Goal: Browse casually: Explore the website without a specific task or goal

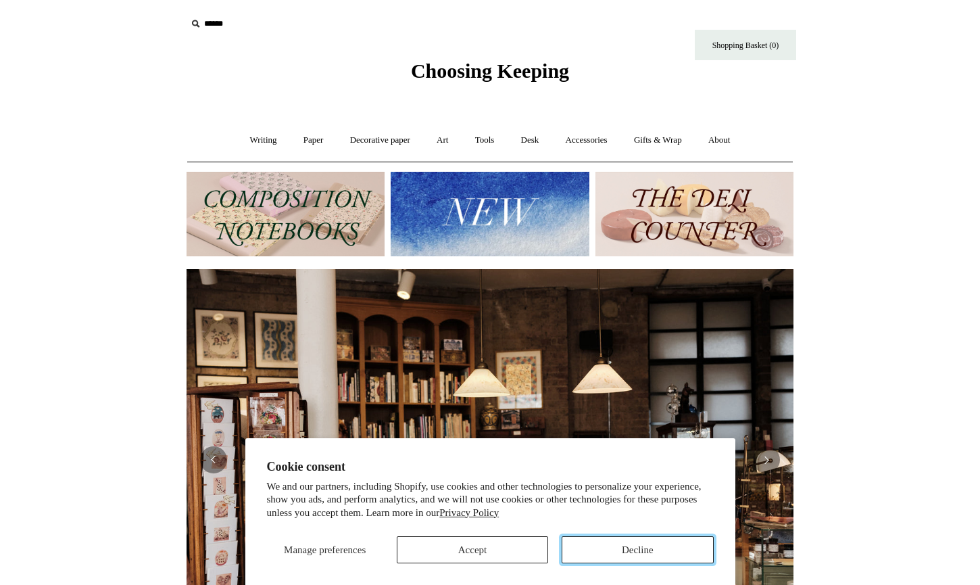
click at [650, 544] on button "Decline" at bounding box center [637, 549] width 151 height 27
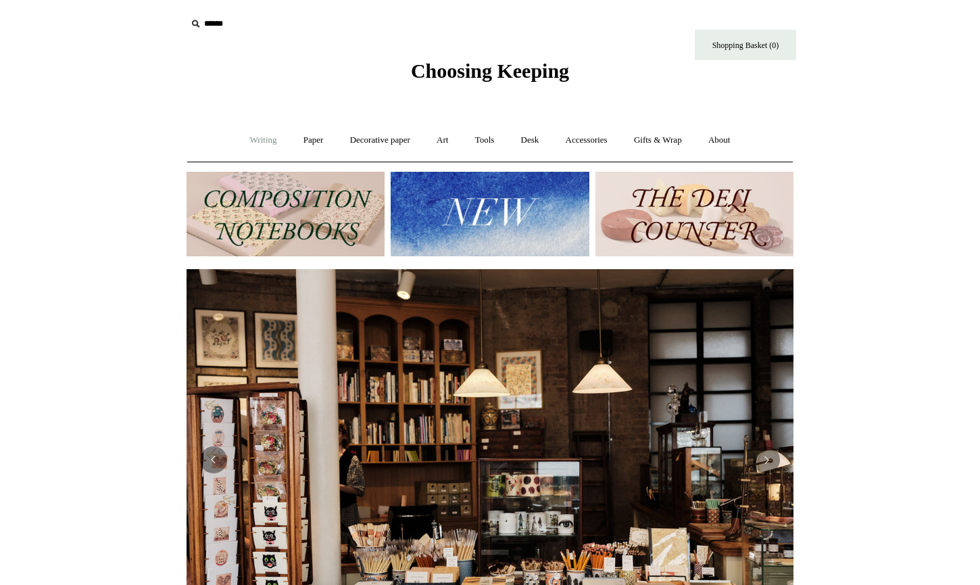
click at [258, 140] on link "Writing +" at bounding box center [263, 140] width 51 height 36
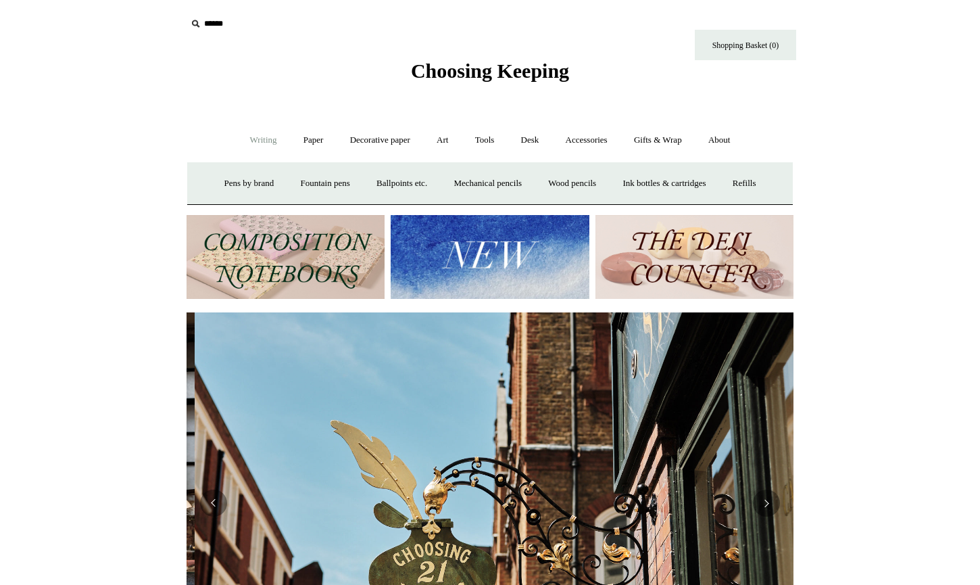
scroll to position [0, 607]
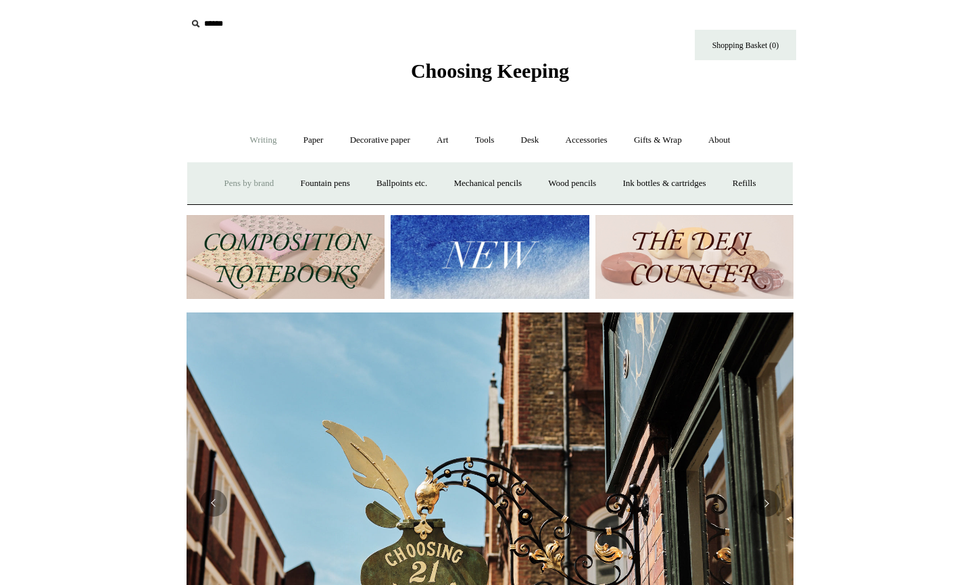
click at [223, 187] on link "Pens by brand +" at bounding box center [249, 184] width 74 height 36
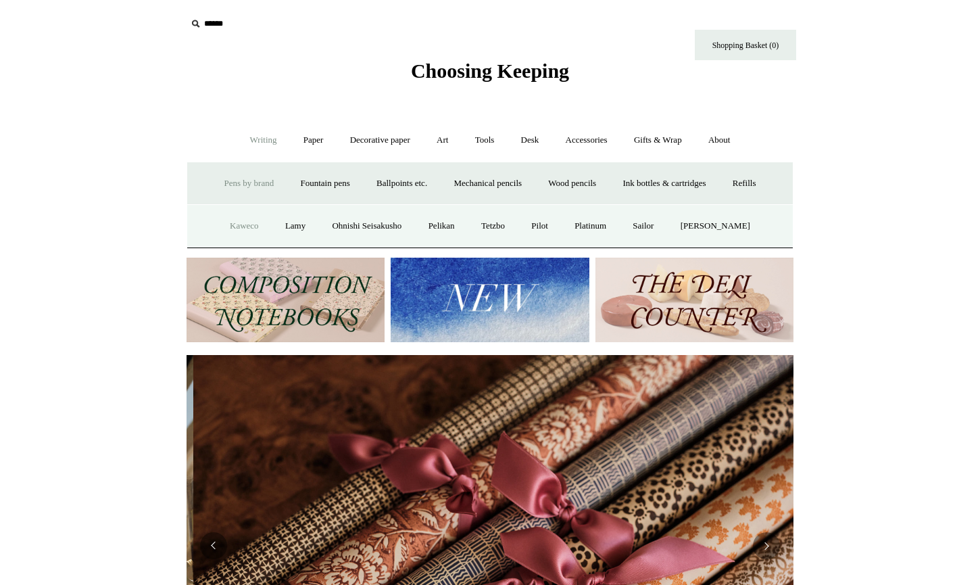
scroll to position [0, 1214]
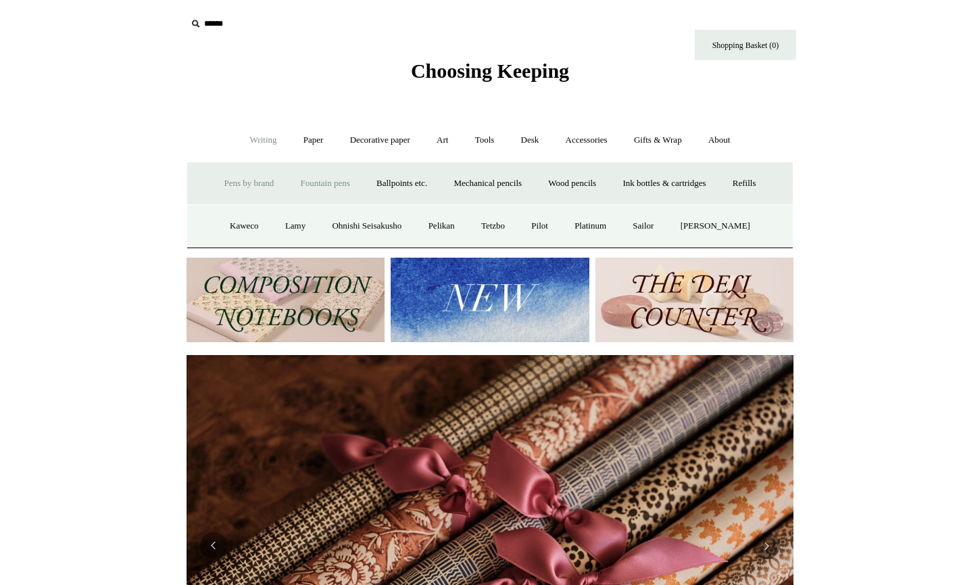
click at [301, 182] on link "Fountain pens +" at bounding box center [325, 184] width 74 height 36
click at [236, 224] on link "All" at bounding box center [252, 226] width 36 height 36
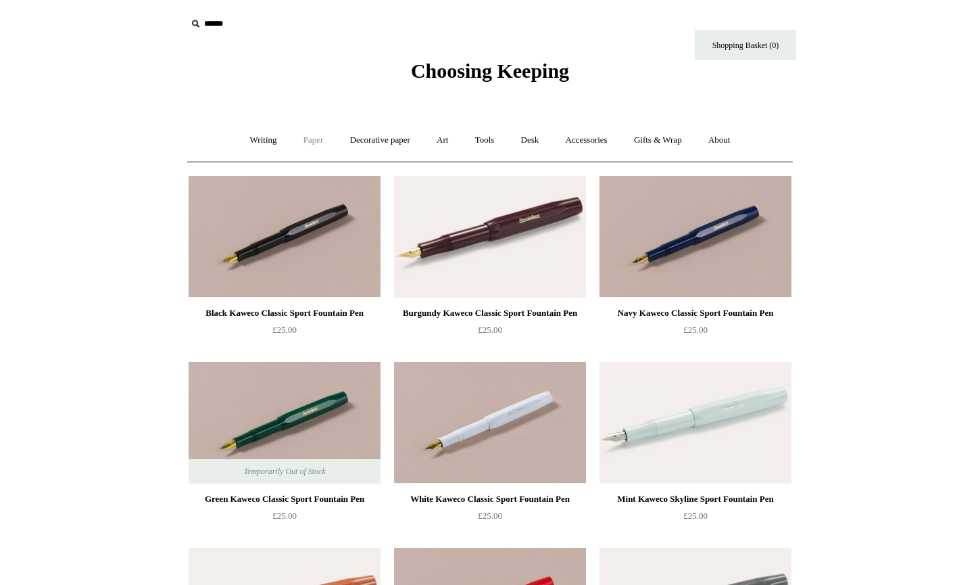
click at [306, 149] on link "Paper +" at bounding box center [313, 140] width 45 height 36
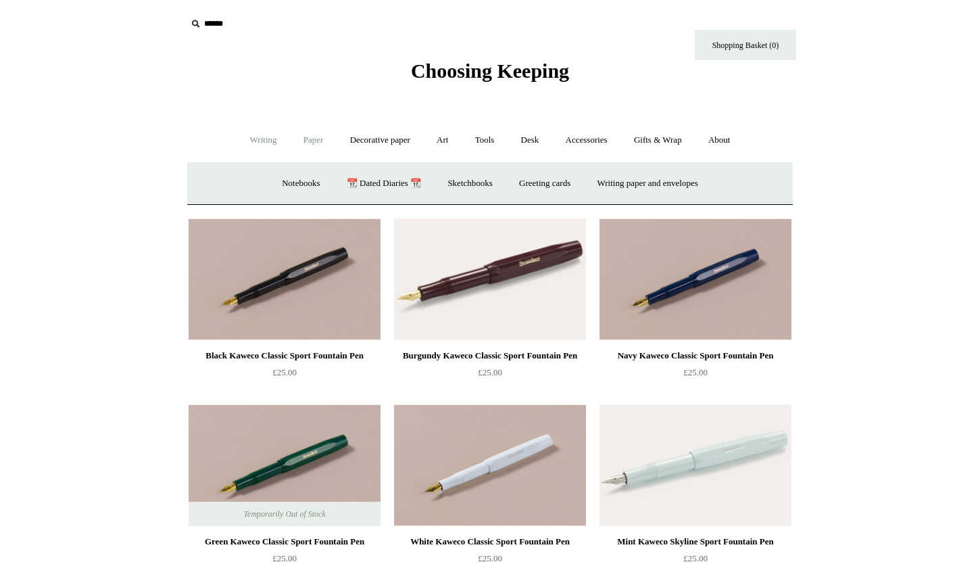
click at [243, 143] on link "Writing +" at bounding box center [263, 140] width 51 height 36
click at [408, 185] on link "Ballpoints etc. +" at bounding box center [401, 184] width 75 height 36
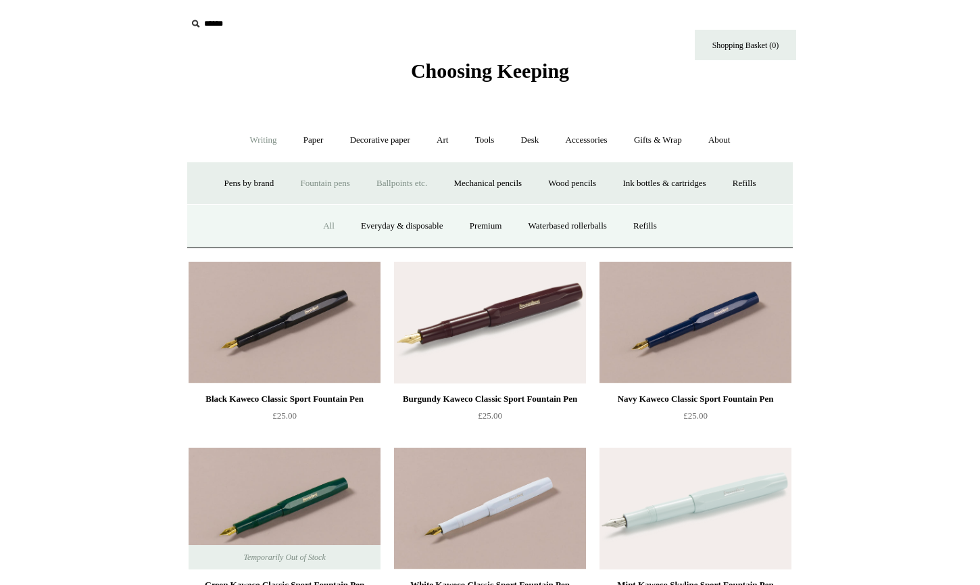
click at [312, 227] on link "All" at bounding box center [329, 226] width 36 height 36
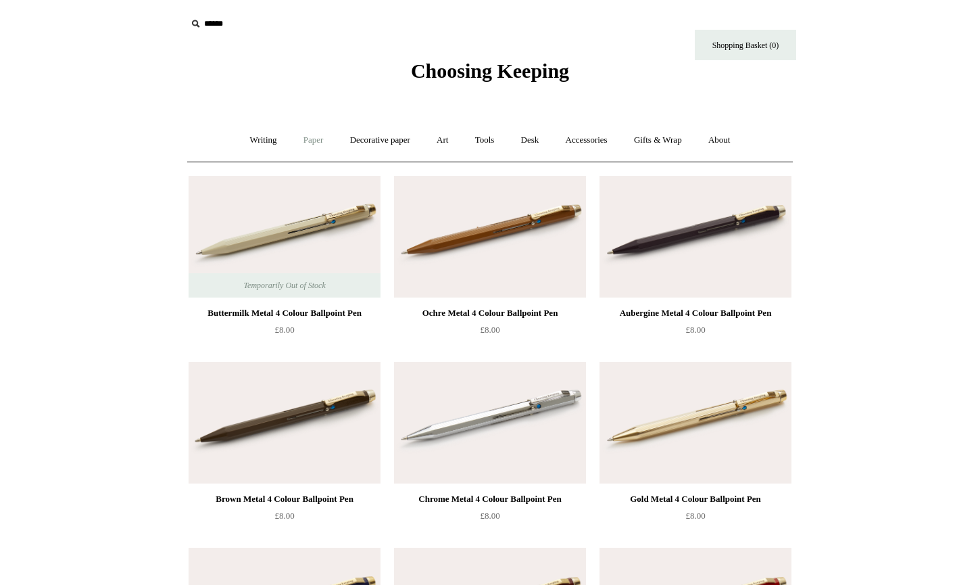
click at [322, 143] on link "Paper +" at bounding box center [313, 140] width 45 height 36
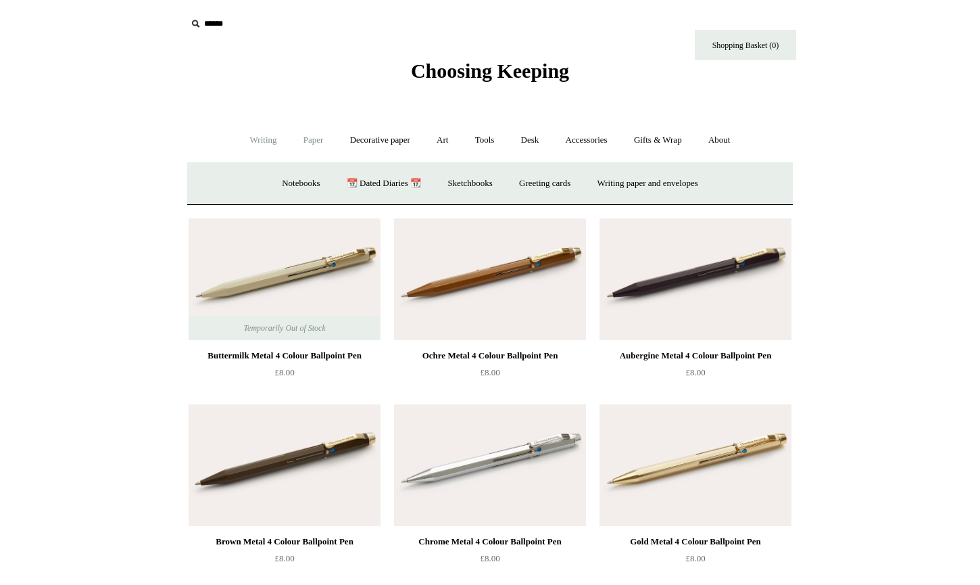
click at [245, 144] on link "Writing +" at bounding box center [263, 140] width 51 height 36
click at [487, 187] on link "Mechanical pencils +" at bounding box center [487, 184] width 93 height 36
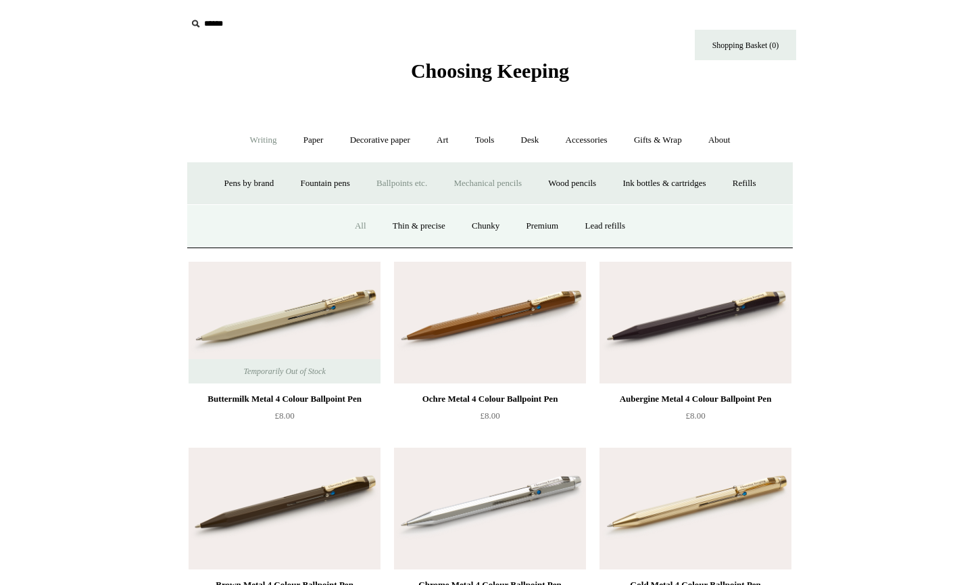
click at [352, 232] on link "All" at bounding box center [361, 226] width 36 height 36
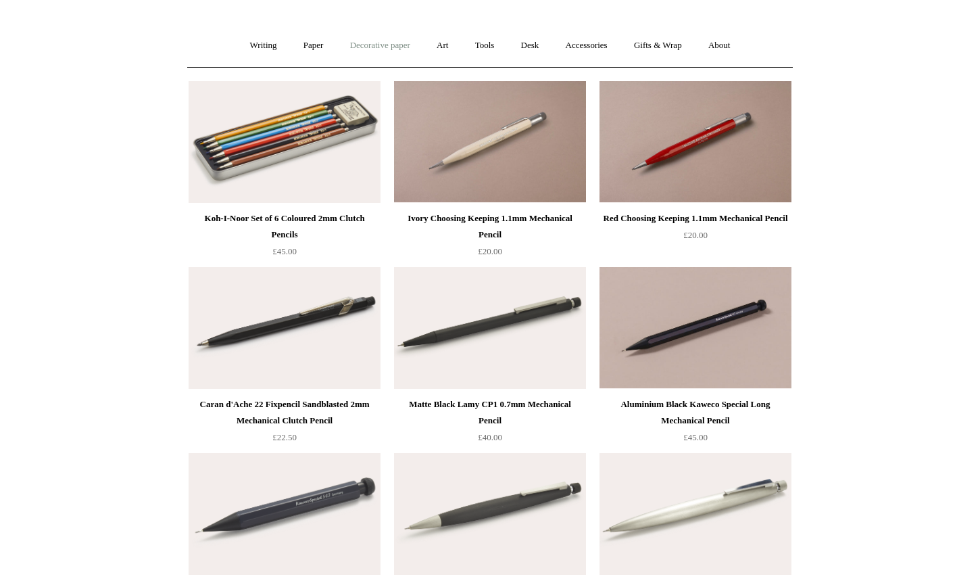
scroll to position [22, 0]
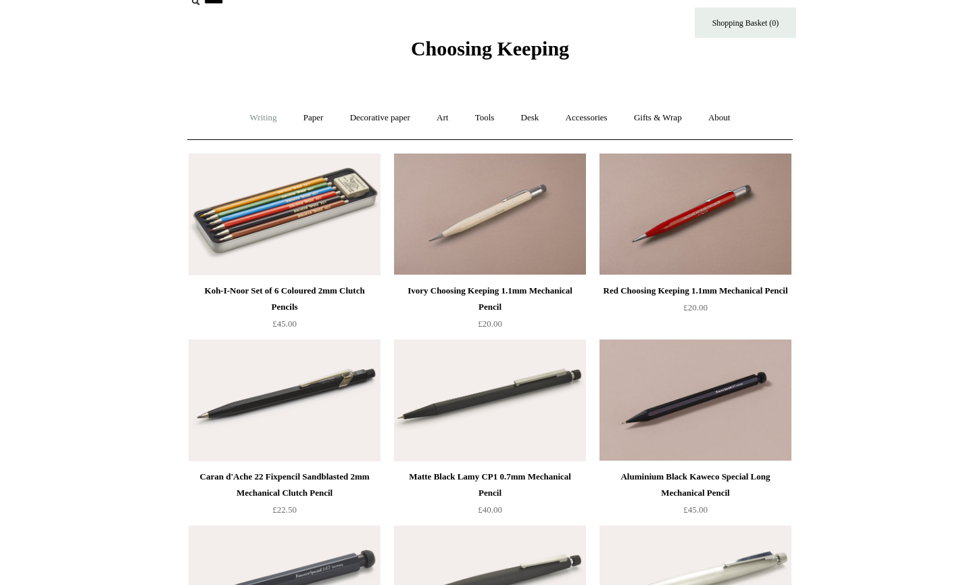
click at [264, 114] on link "Writing +" at bounding box center [263, 118] width 51 height 36
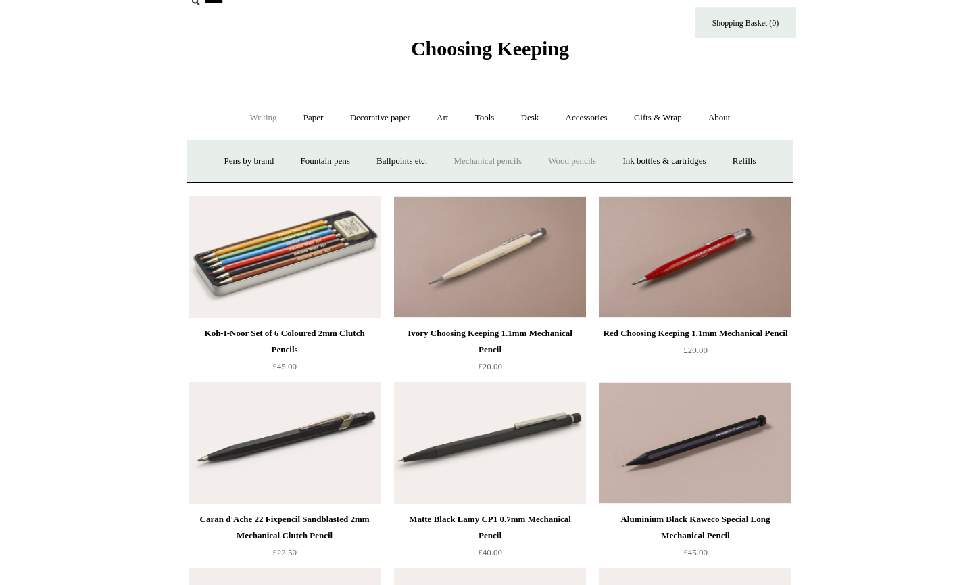
click at [601, 164] on link "Wood pencils +" at bounding box center [572, 161] width 72 height 36
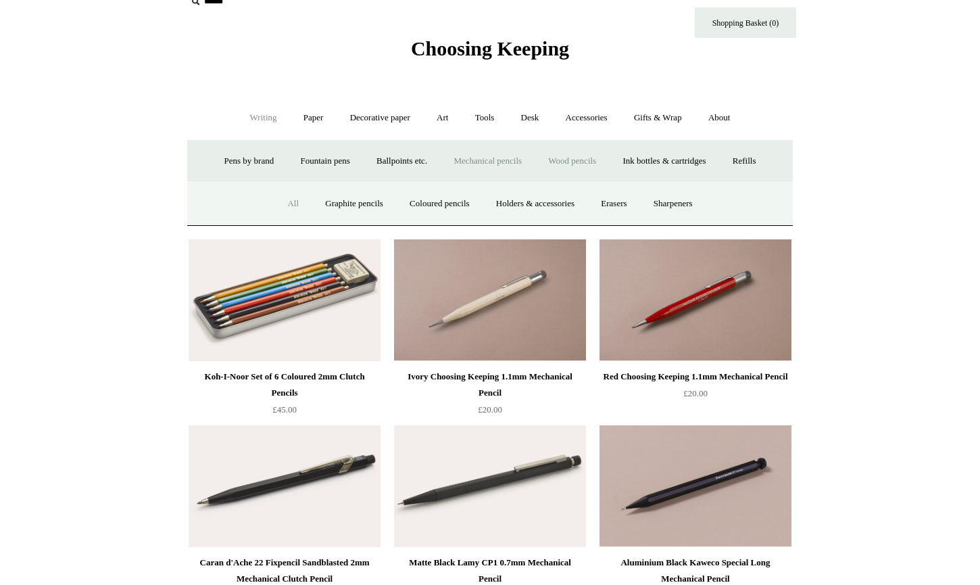
click at [275, 199] on link "All" at bounding box center [293, 204] width 36 height 36
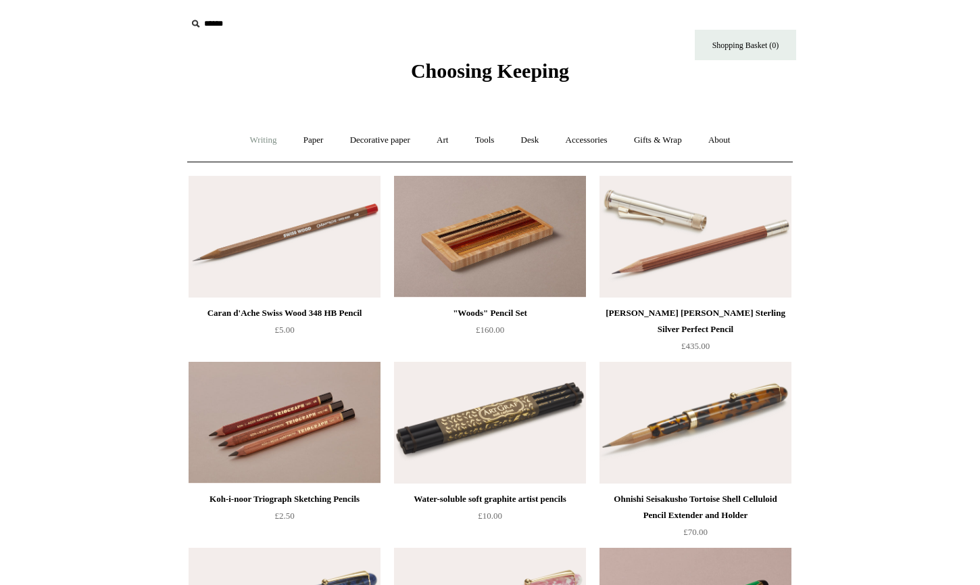
click at [254, 137] on link "Writing +" at bounding box center [263, 140] width 51 height 36
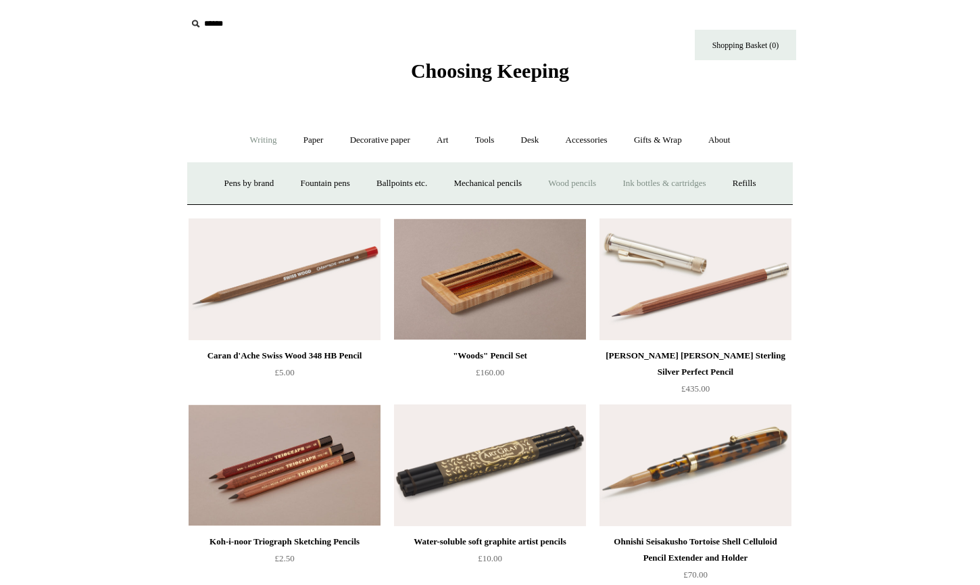
click at [673, 189] on link "Ink bottles & cartridges +" at bounding box center [663, 184] width 107 height 36
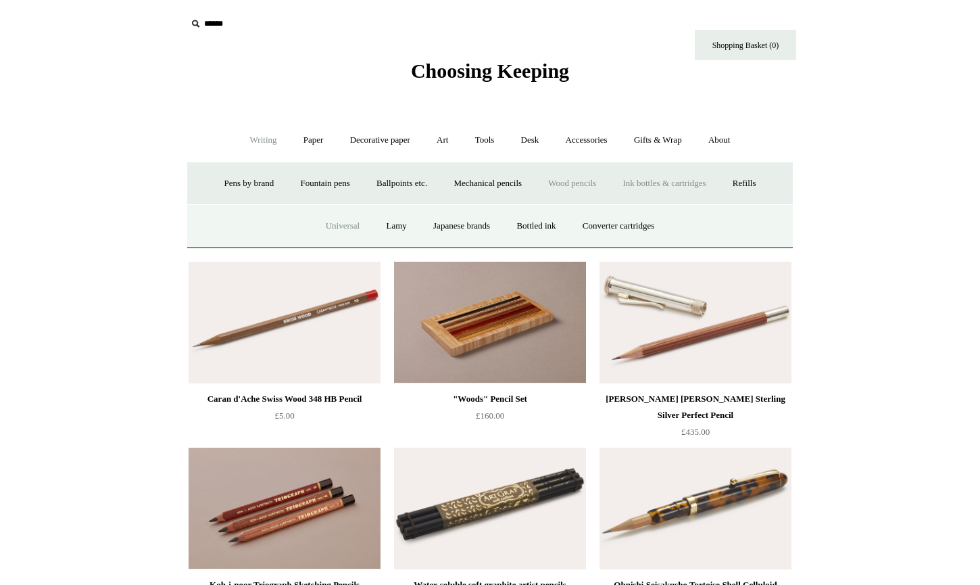
click at [336, 221] on link "Universal" at bounding box center [343, 226] width 59 height 36
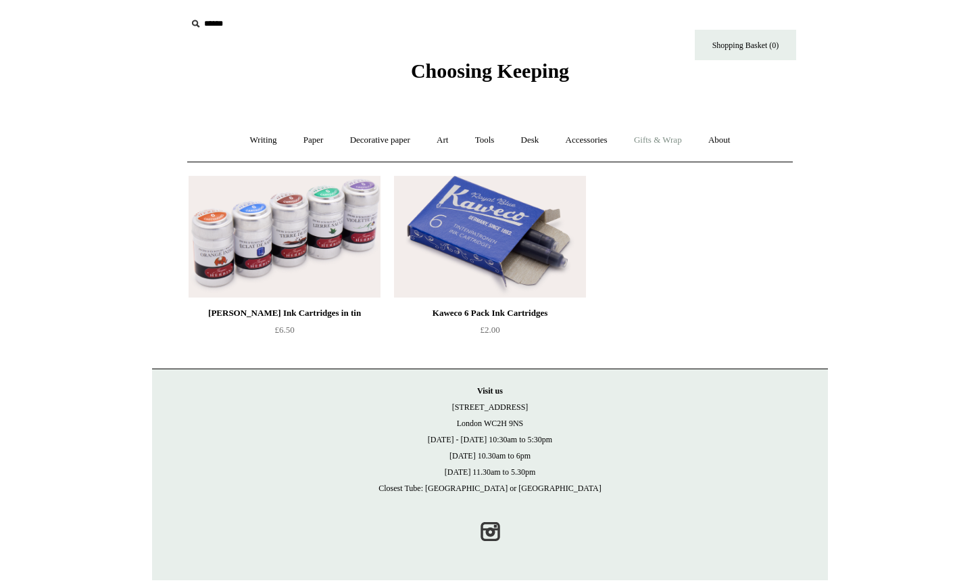
click at [648, 141] on link "Gifts & Wrap +" at bounding box center [658, 140] width 72 height 36
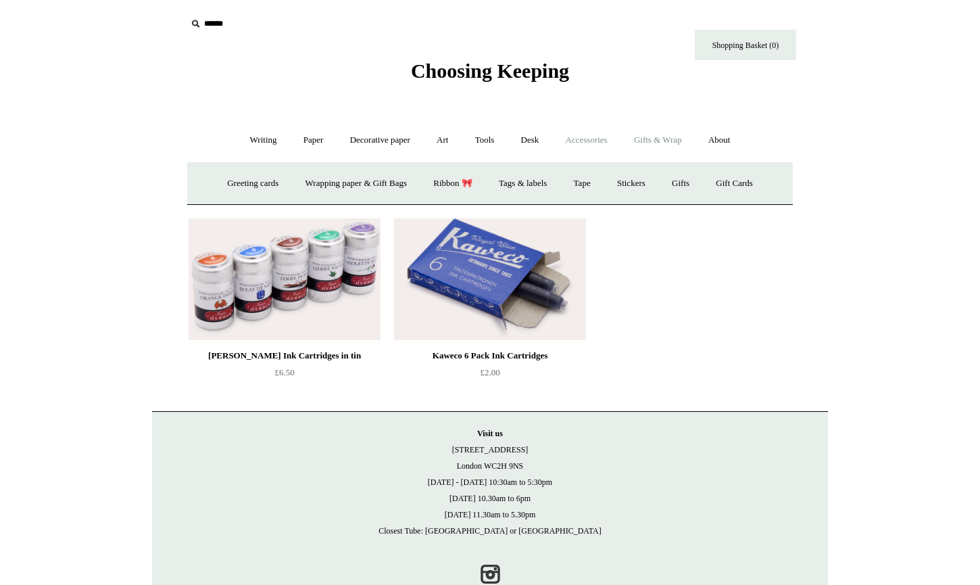
click at [600, 143] on link "Accessories +" at bounding box center [587, 140] width 66 height 36
click at [312, 141] on link "Paper +" at bounding box center [313, 140] width 45 height 36
click at [295, 183] on link "Notebooks +" at bounding box center [301, 184] width 62 height 36
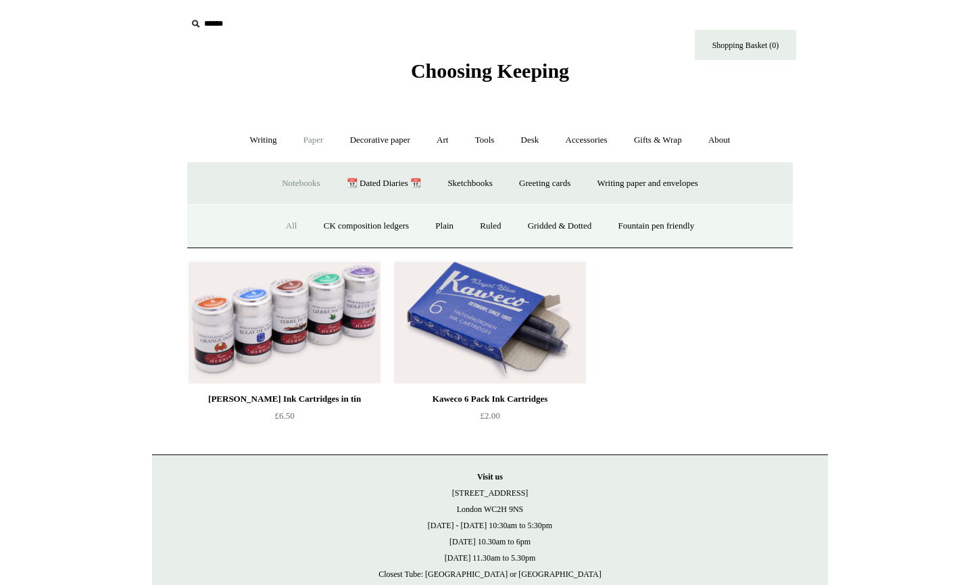
click at [279, 227] on link "All" at bounding box center [292, 226] width 36 height 36
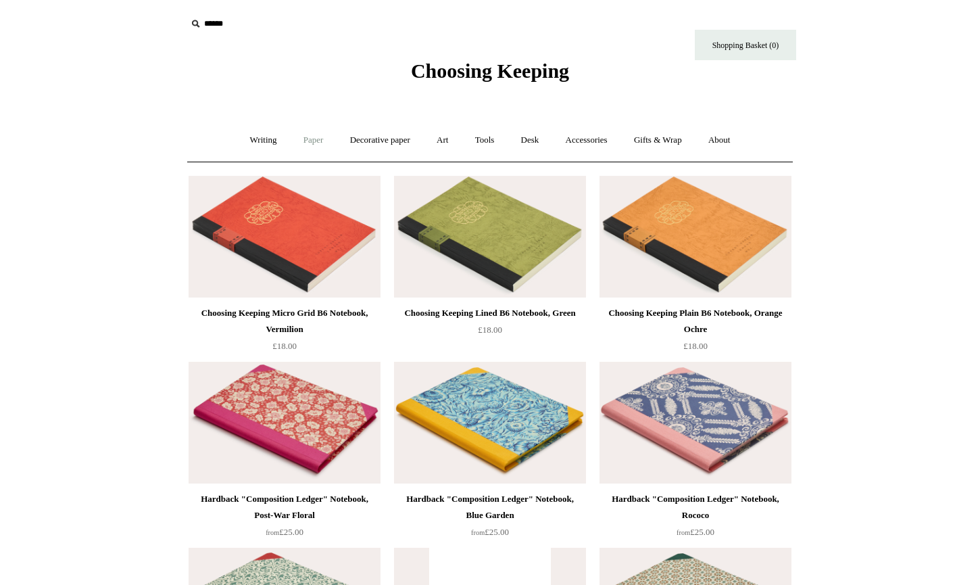
click at [301, 147] on link "Paper +" at bounding box center [313, 140] width 45 height 36
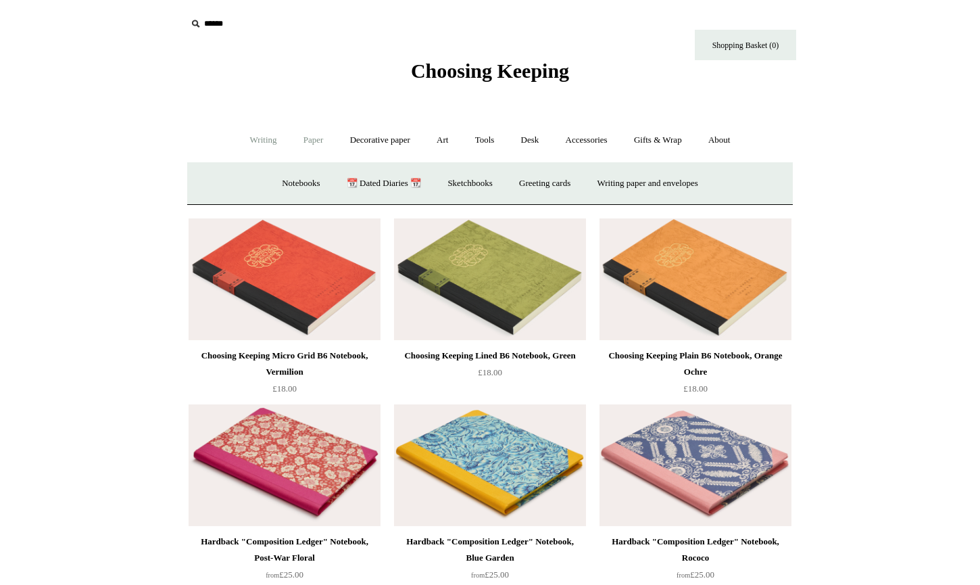
click at [244, 144] on link "Writing +" at bounding box center [263, 140] width 51 height 36
click at [306, 145] on link "Paper +" at bounding box center [313, 140] width 45 height 36
click at [475, 180] on link "Sketchbooks +" at bounding box center [469, 184] width 69 height 36
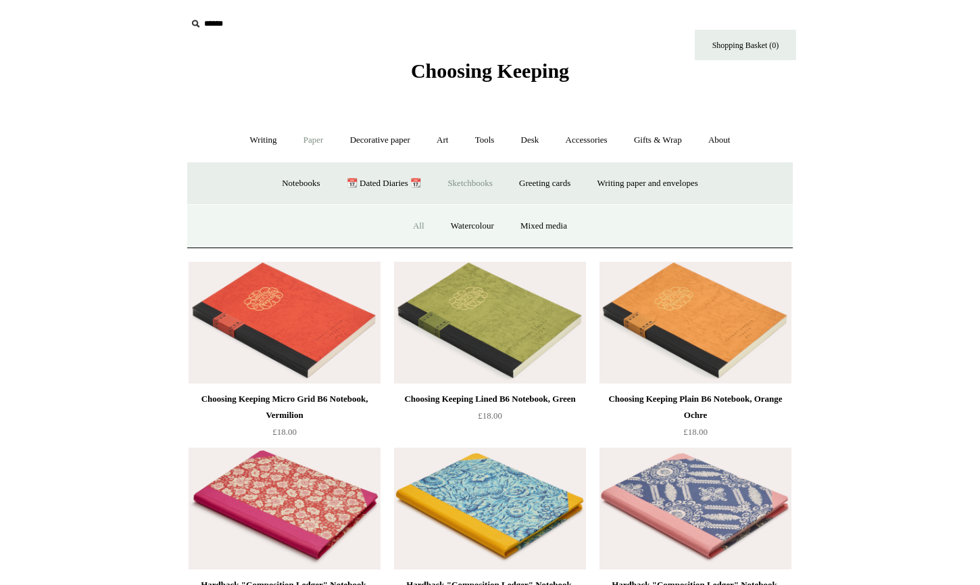
click at [422, 222] on link "All" at bounding box center [419, 226] width 36 height 36
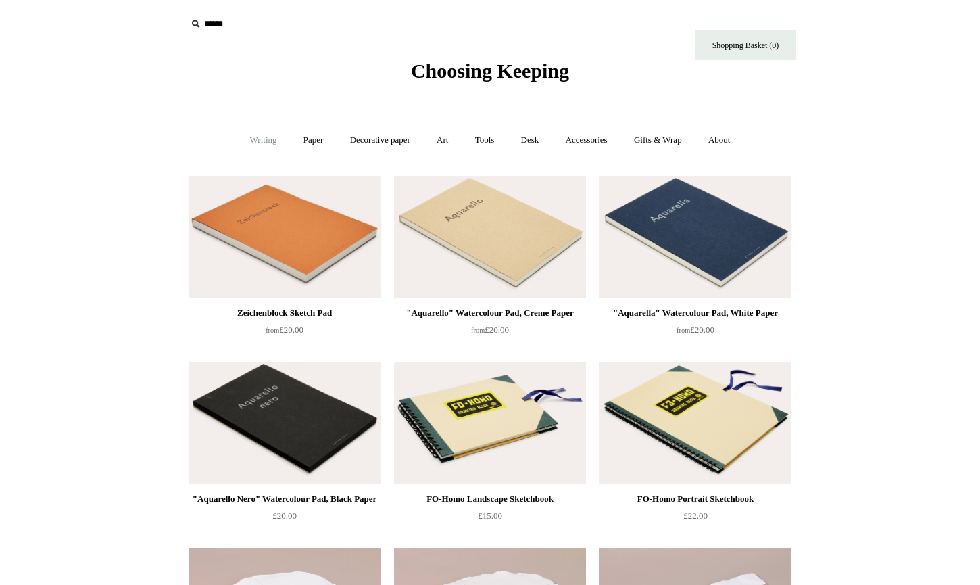
click at [249, 137] on link "Writing +" at bounding box center [263, 140] width 51 height 36
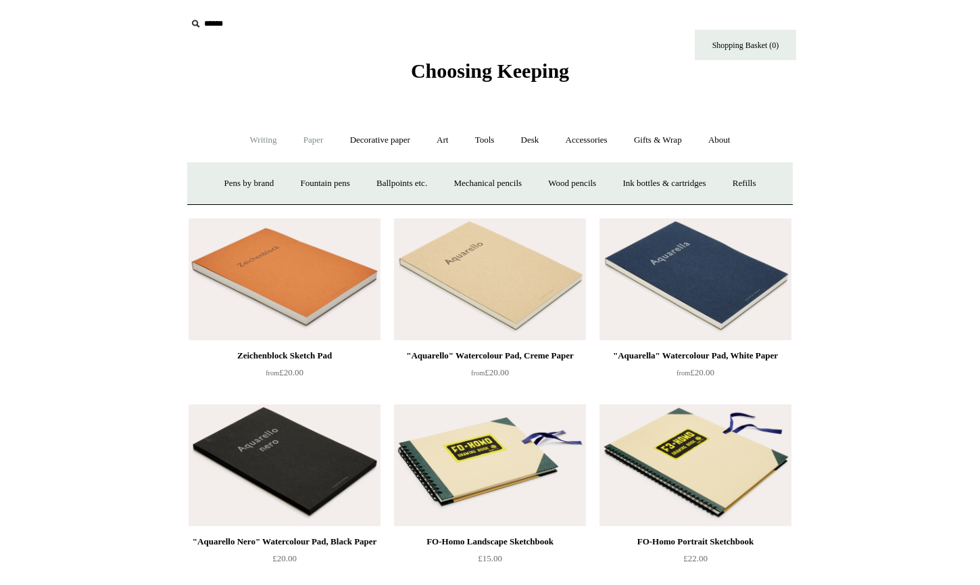
click at [308, 142] on link "Paper +" at bounding box center [313, 140] width 45 height 36
click at [650, 178] on link "Writing paper and envelopes +" at bounding box center [647, 184] width 125 height 36
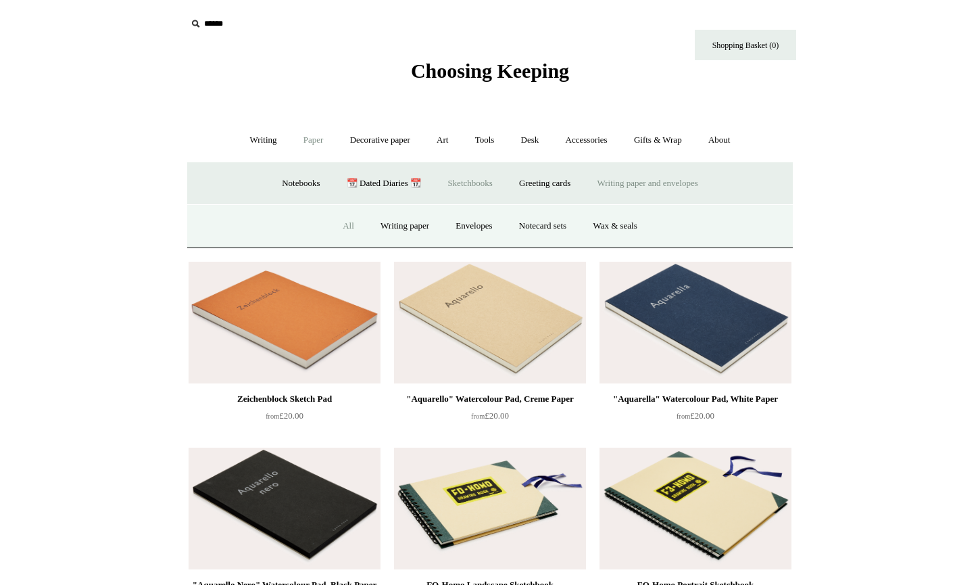
click at [331, 226] on link "All" at bounding box center [349, 226] width 36 height 36
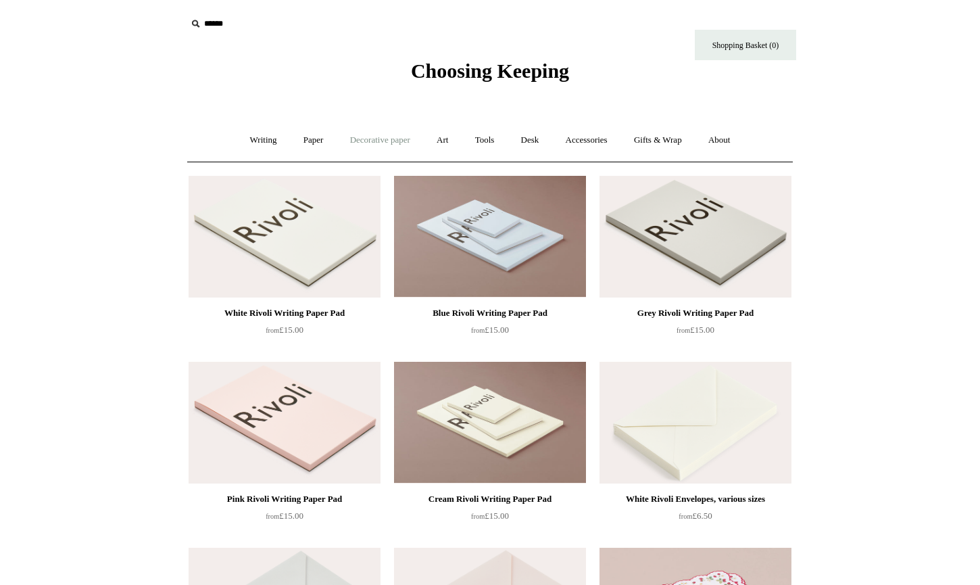
click at [370, 144] on link "Decorative paper +" at bounding box center [380, 140] width 85 height 36
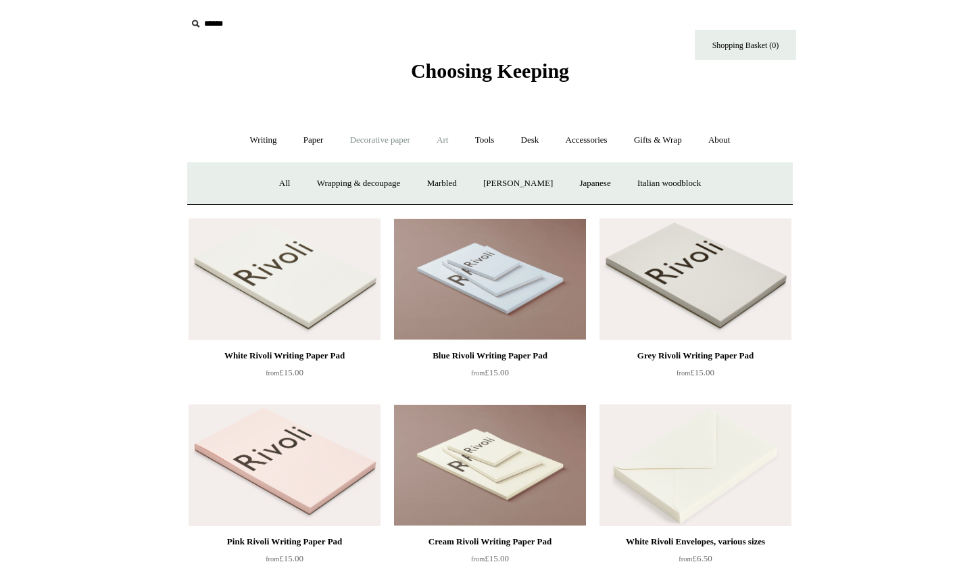
click at [456, 140] on link "Art +" at bounding box center [443, 140] width 36 height 36
click at [490, 135] on link "Tools +" at bounding box center [485, 140] width 44 height 36
click at [406, 180] on link "Scissors" at bounding box center [412, 184] width 53 height 36
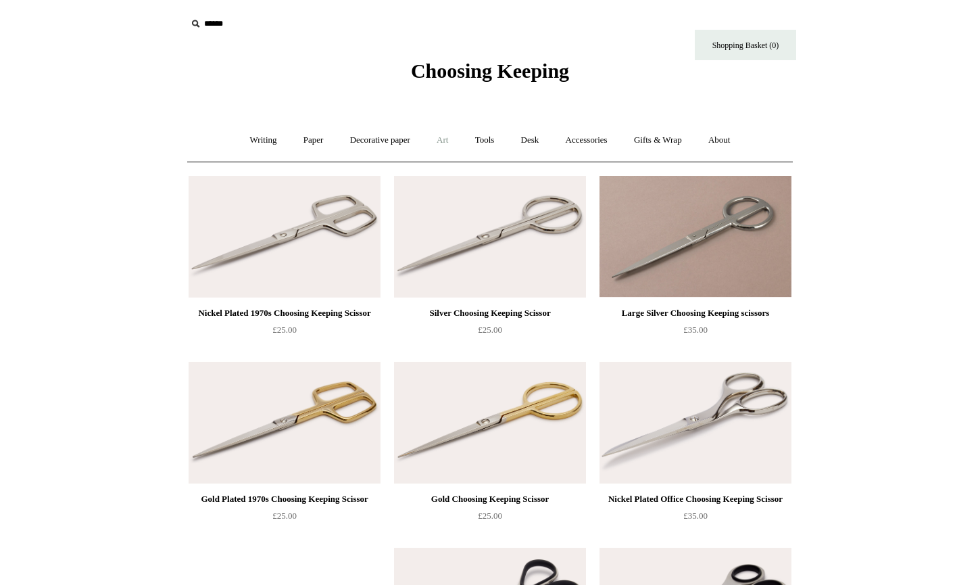
click at [435, 149] on link "Art +" at bounding box center [443, 140] width 36 height 36
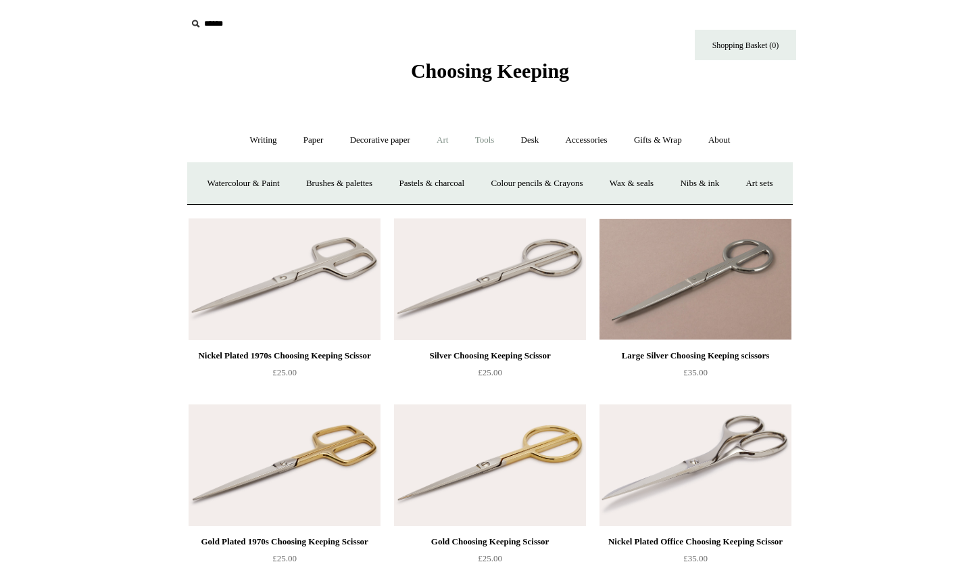
click at [491, 155] on link "Tools +" at bounding box center [485, 140] width 44 height 36
click at [362, 185] on link "Clips +" at bounding box center [362, 184] width 43 height 36
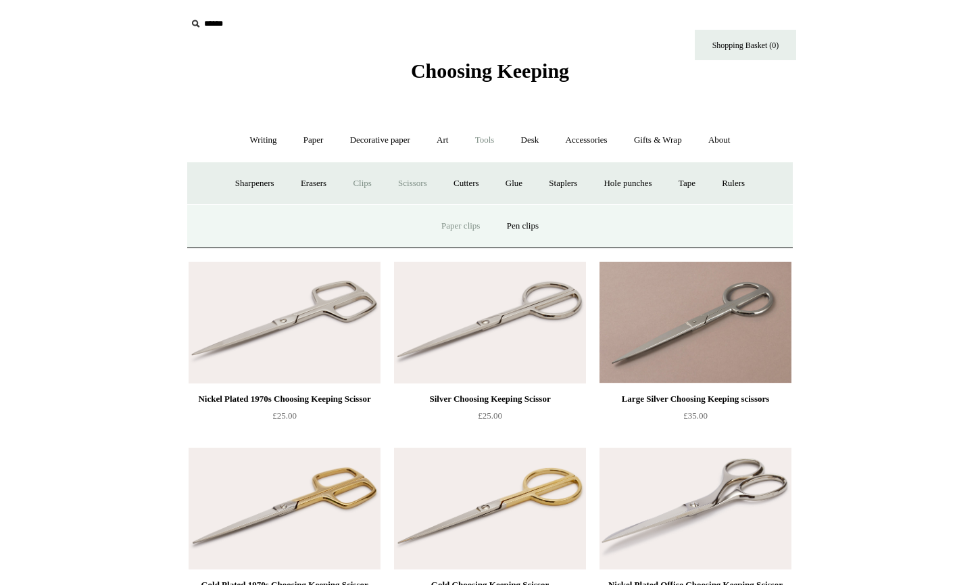
click at [465, 221] on link "Paper clips" at bounding box center [460, 226] width 63 height 36
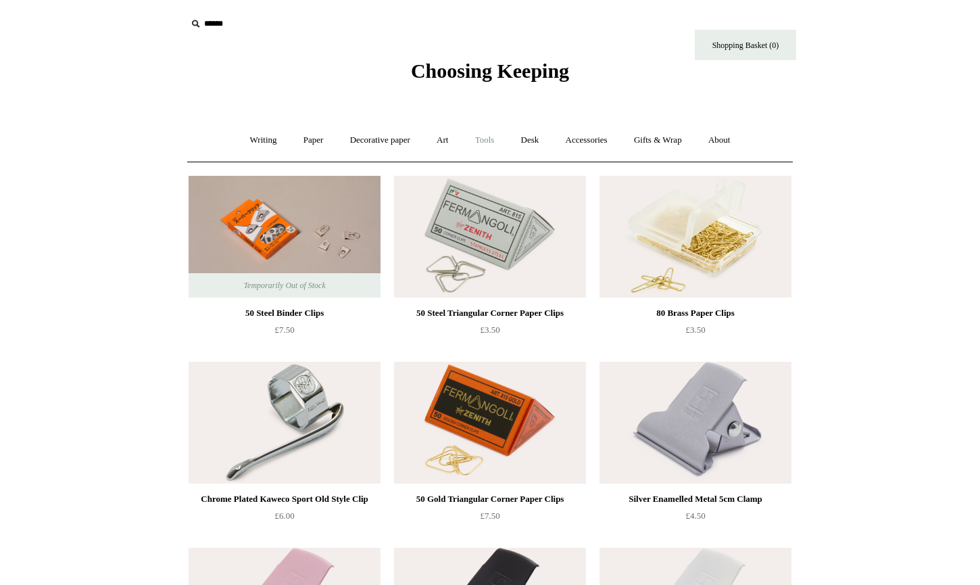
click at [491, 148] on link "Tools +" at bounding box center [485, 140] width 44 height 36
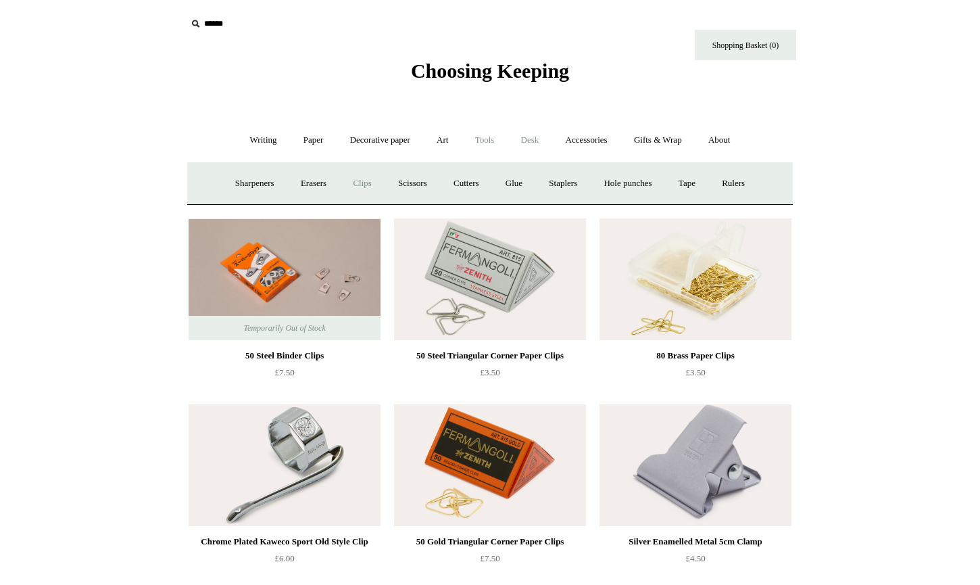
click at [533, 137] on link "Desk +" at bounding box center [530, 140] width 43 height 36
click at [326, 187] on link "Pen pots" at bounding box center [329, 184] width 54 height 36
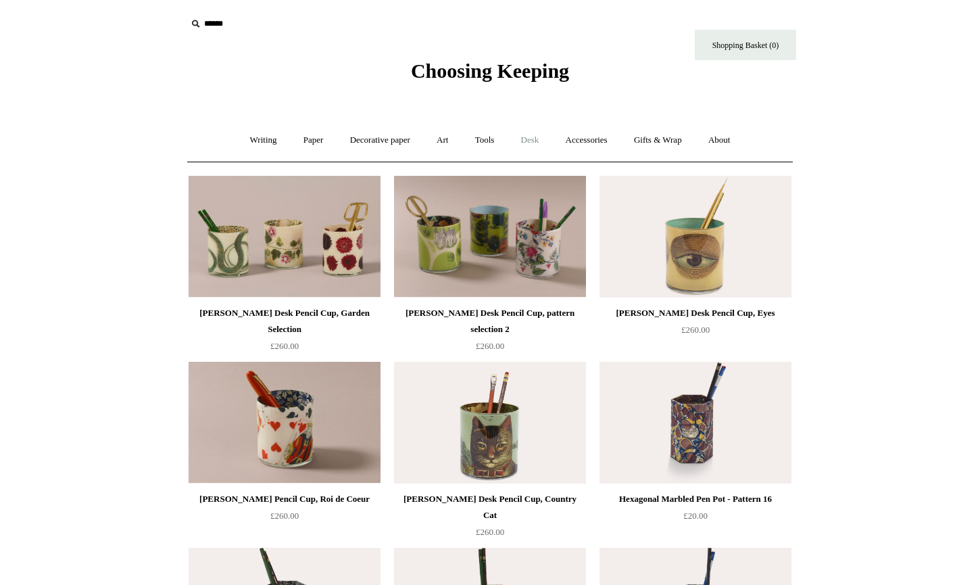
click at [527, 142] on link "Desk +" at bounding box center [530, 140] width 43 height 36
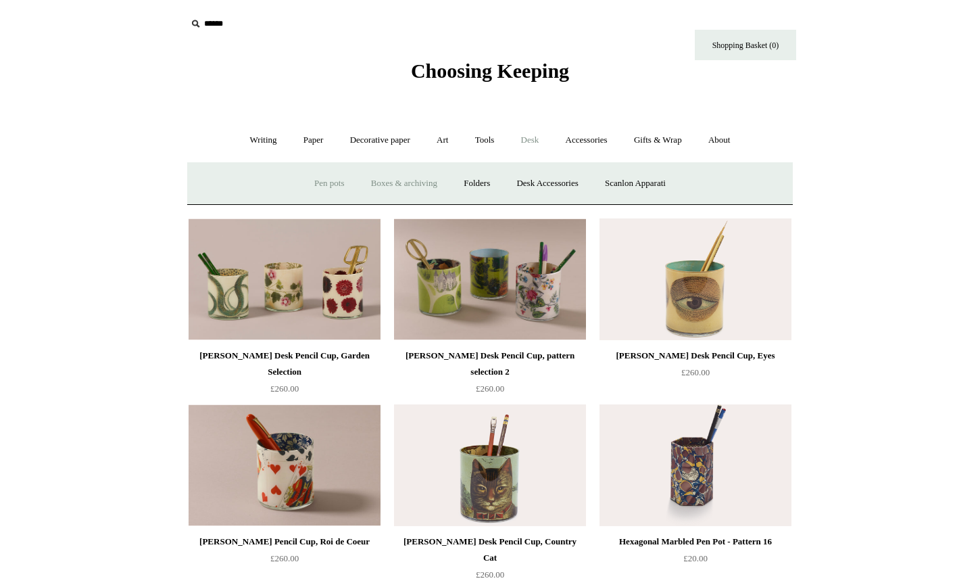
click at [391, 187] on link "Boxes & archiving" at bounding box center [404, 184] width 91 height 36
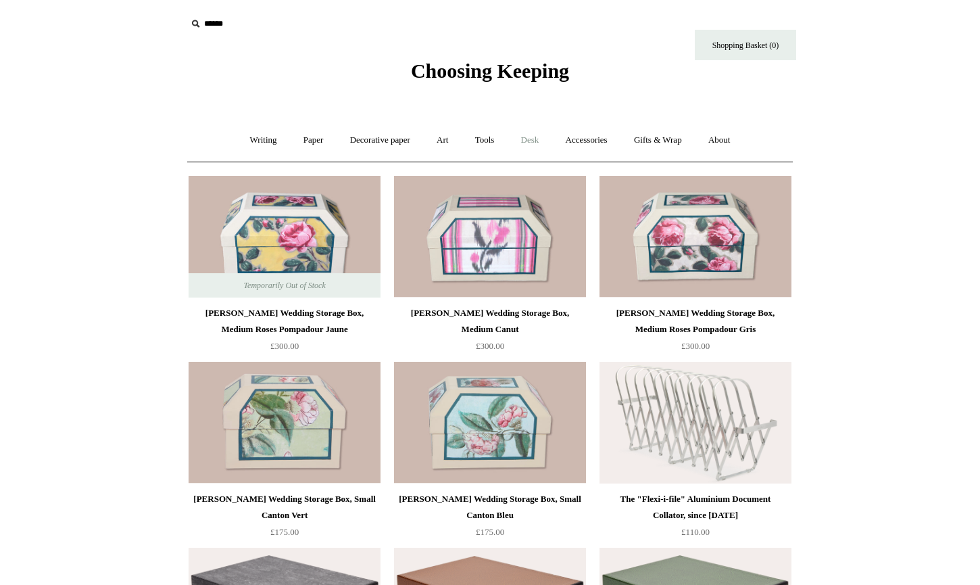
click at [537, 142] on link "Desk +" at bounding box center [530, 140] width 43 height 36
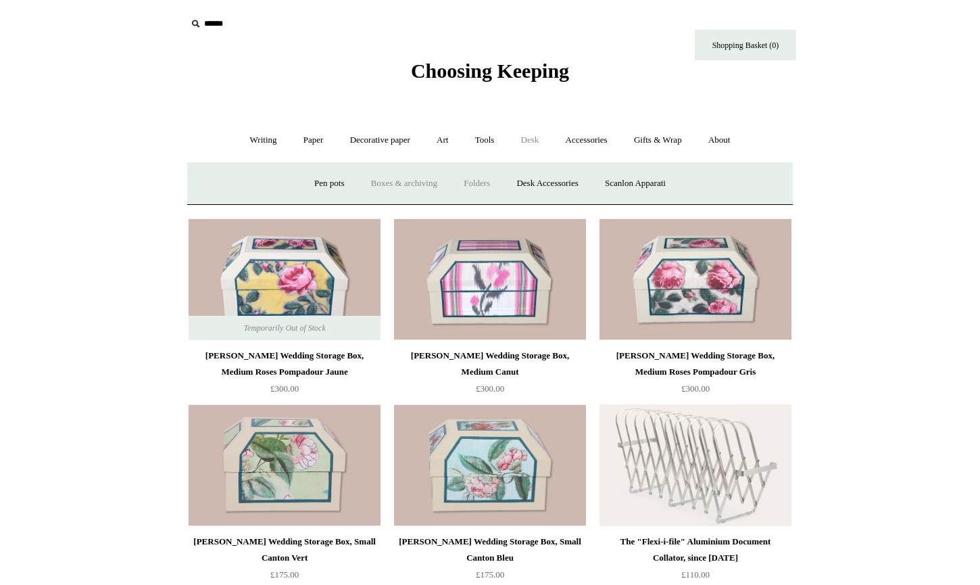
click at [480, 191] on link "Folders" at bounding box center [477, 184] width 51 height 36
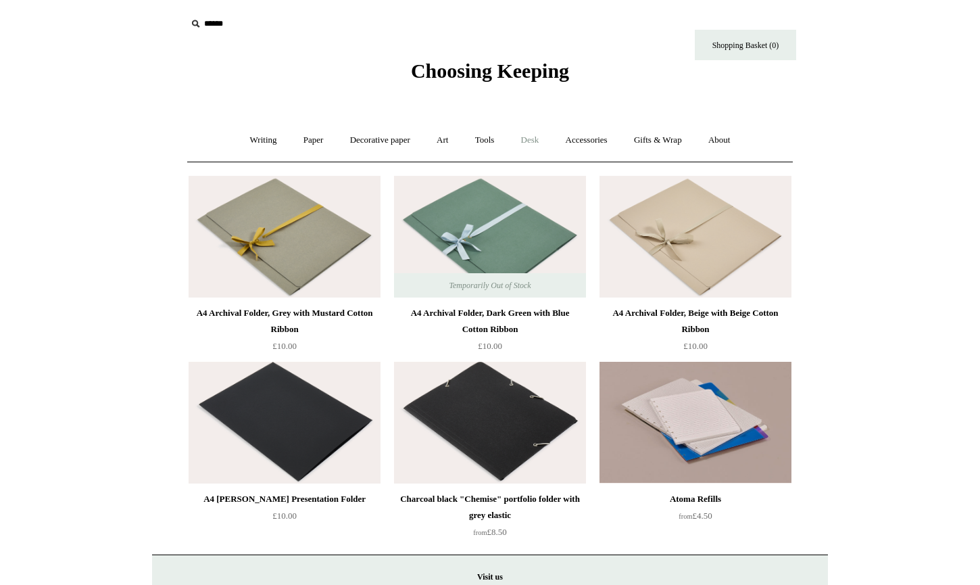
click at [531, 145] on link "Desk +" at bounding box center [530, 140] width 43 height 36
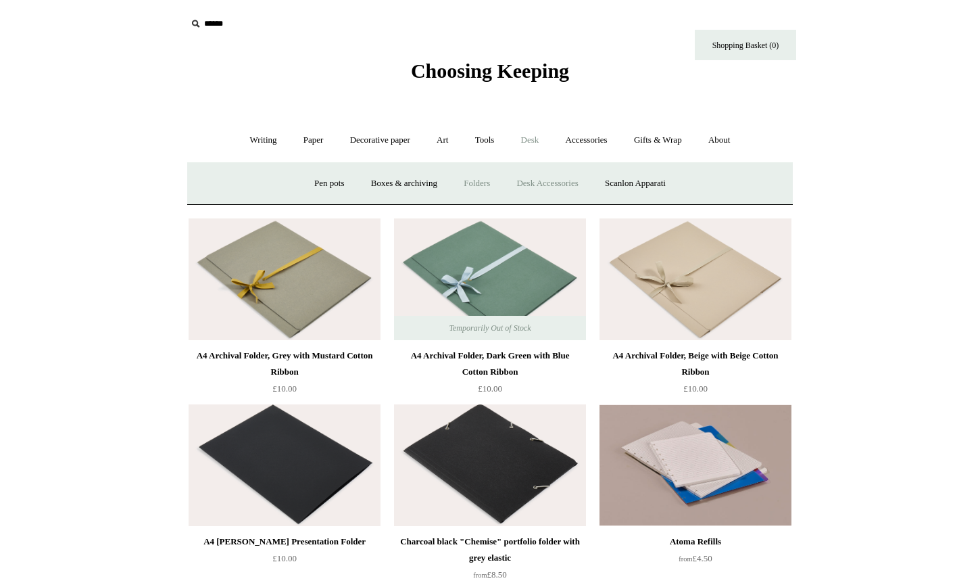
click at [544, 183] on link "Desk Accessories" at bounding box center [547, 184] width 86 height 36
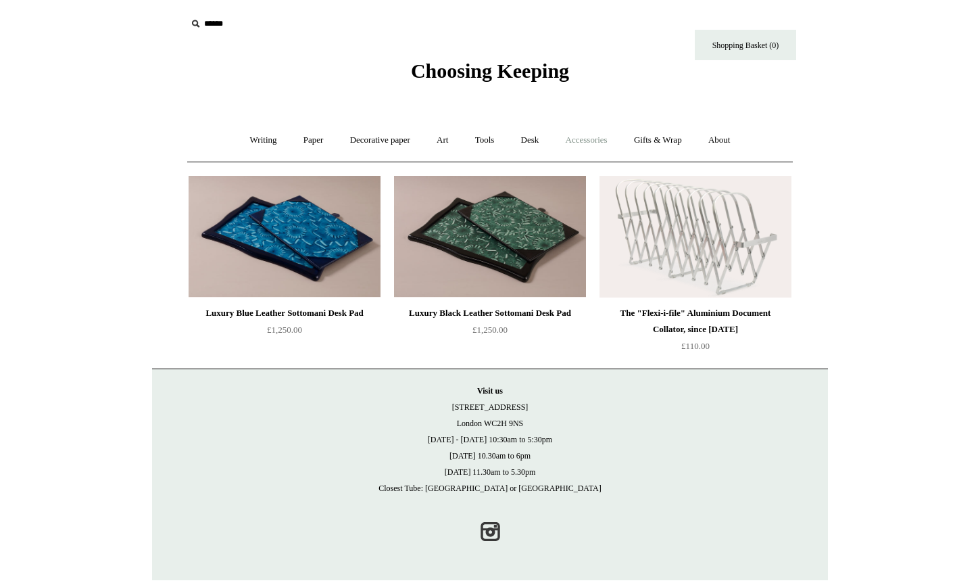
click at [568, 140] on link "Accessories +" at bounding box center [587, 140] width 66 height 36
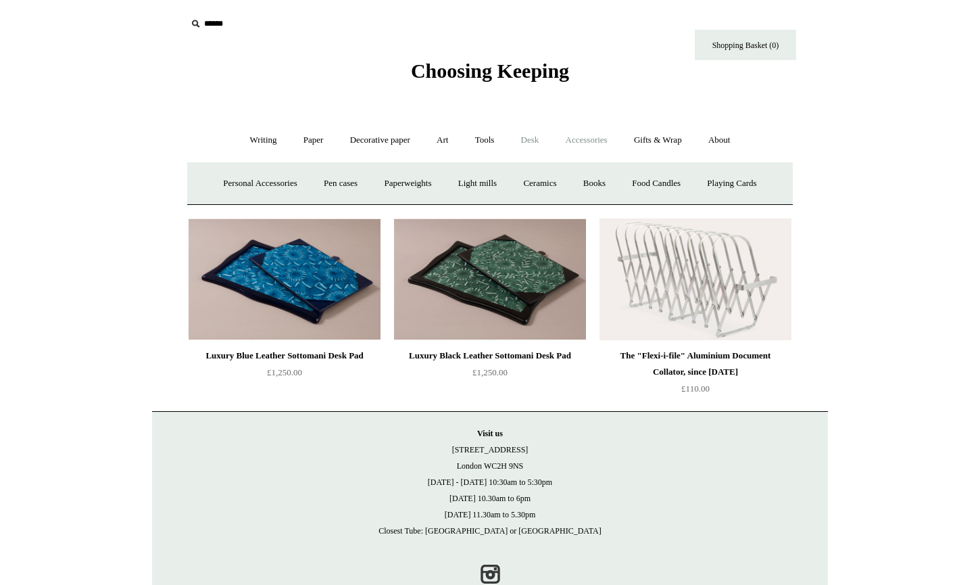
click at [547, 143] on link "Desk +" at bounding box center [530, 140] width 43 height 36
click at [628, 184] on link "Scanlon Apparati" at bounding box center [635, 184] width 85 height 36
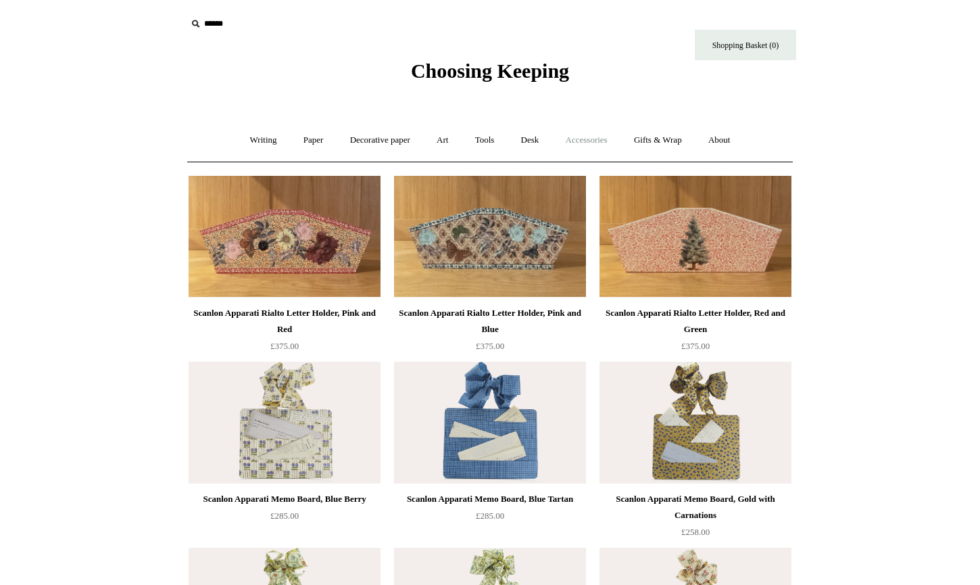
click at [593, 133] on link "Accessories +" at bounding box center [587, 140] width 66 height 36
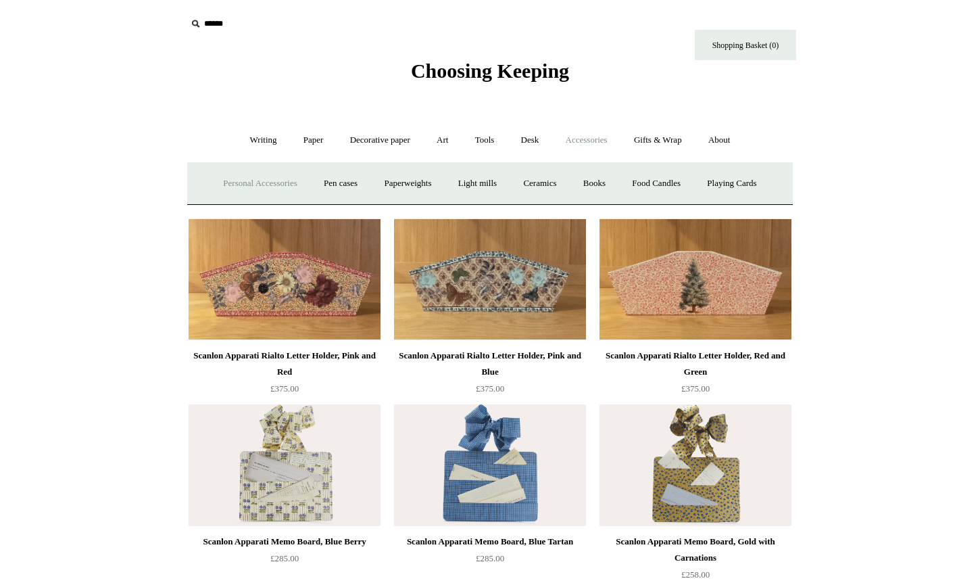
click at [235, 176] on link "Personal Accessories +" at bounding box center [260, 184] width 98 height 36
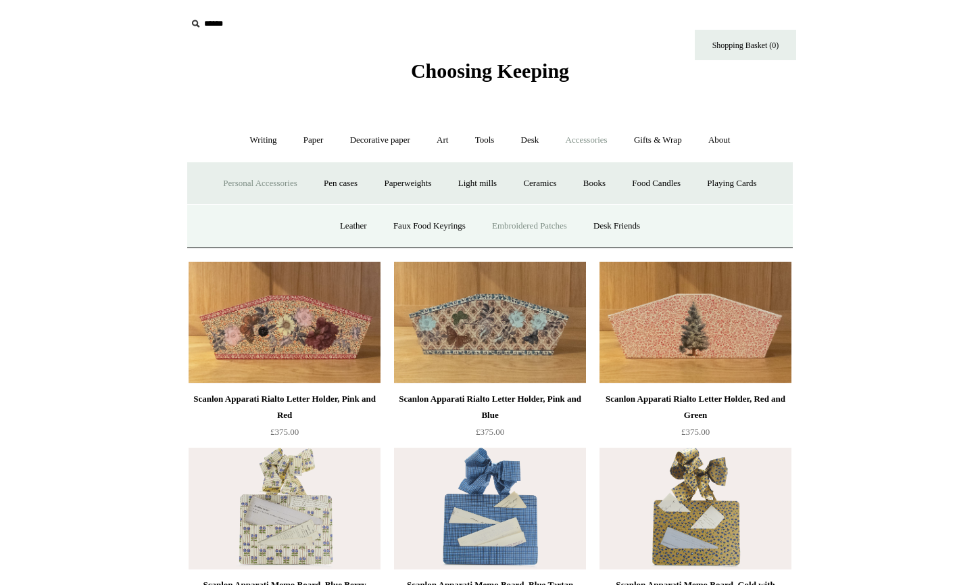
click at [564, 235] on link "Embroidered Patches" at bounding box center [529, 226] width 99 height 36
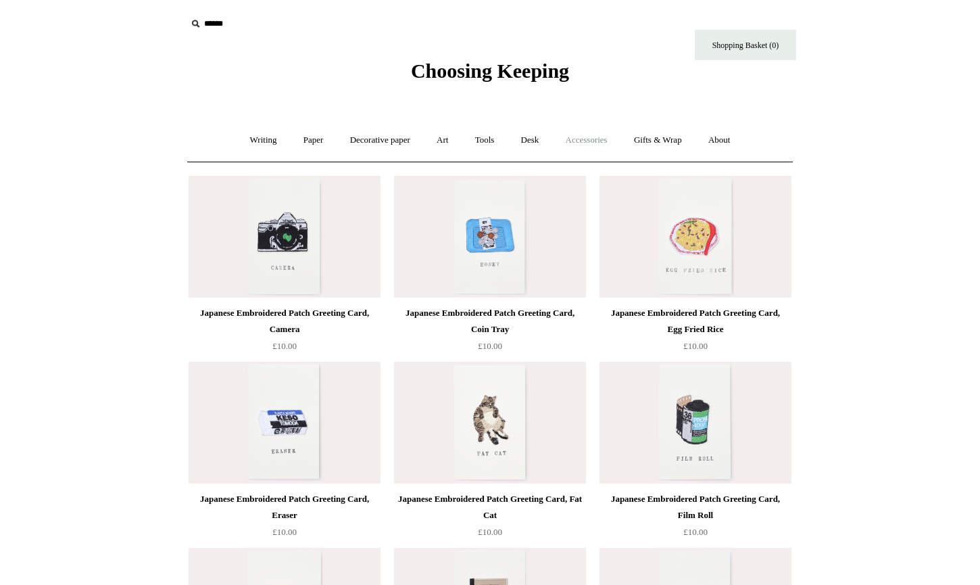
click at [595, 139] on link "Accessories +" at bounding box center [587, 140] width 66 height 36
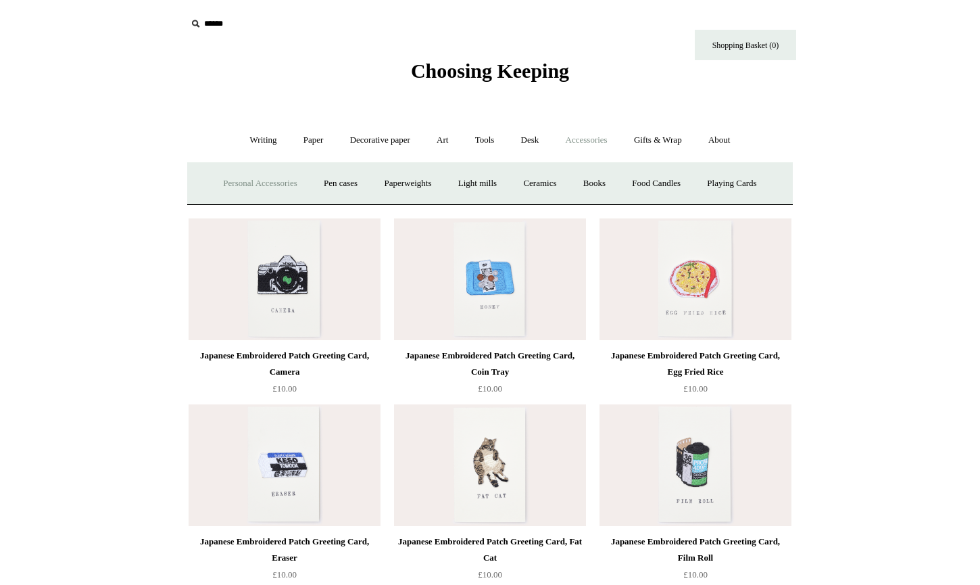
click at [284, 189] on link "Personal Accessories +" at bounding box center [260, 184] width 98 height 36
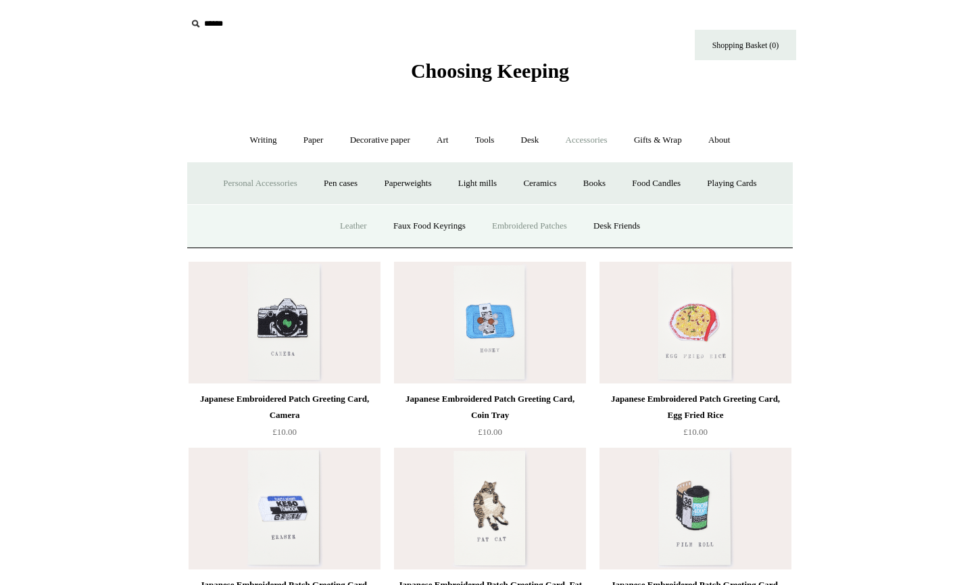
click at [355, 220] on link "Leather" at bounding box center [353, 226] width 51 height 36
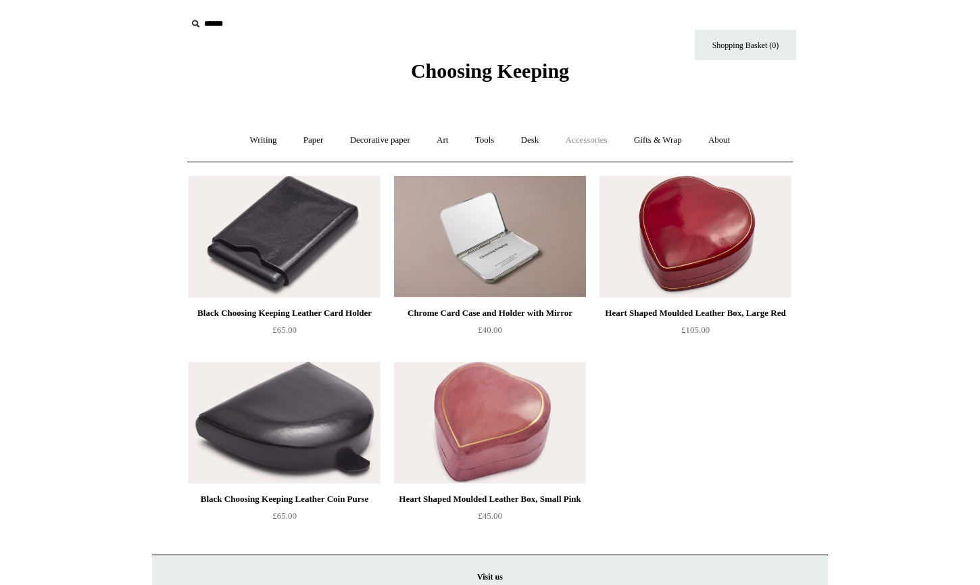
click at [593, 139] on link "Accessories +" at bounding box center [587, 140] width 66 height 36
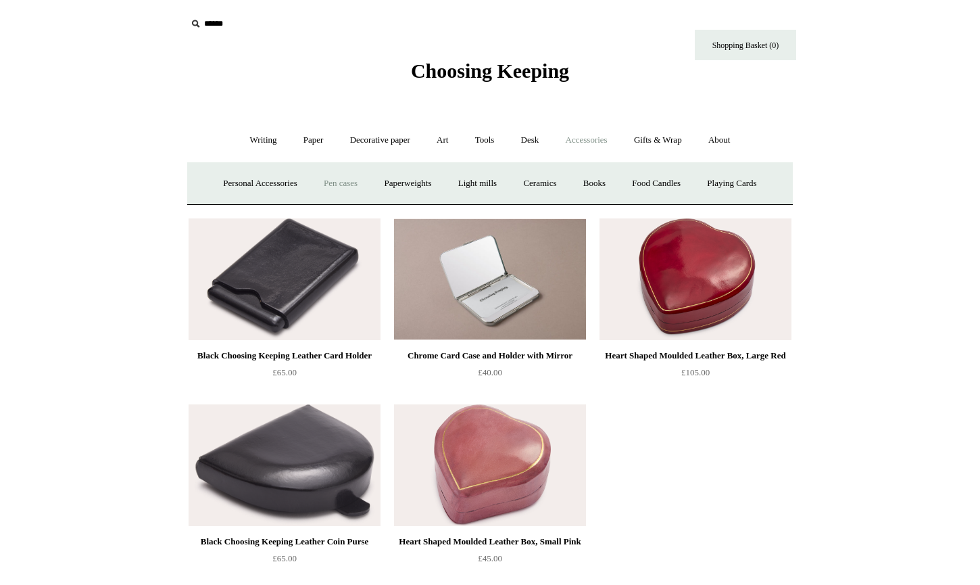
click at [325, 184] on link "Pen cases" at bounding box center [341, 184] width 58 height 36
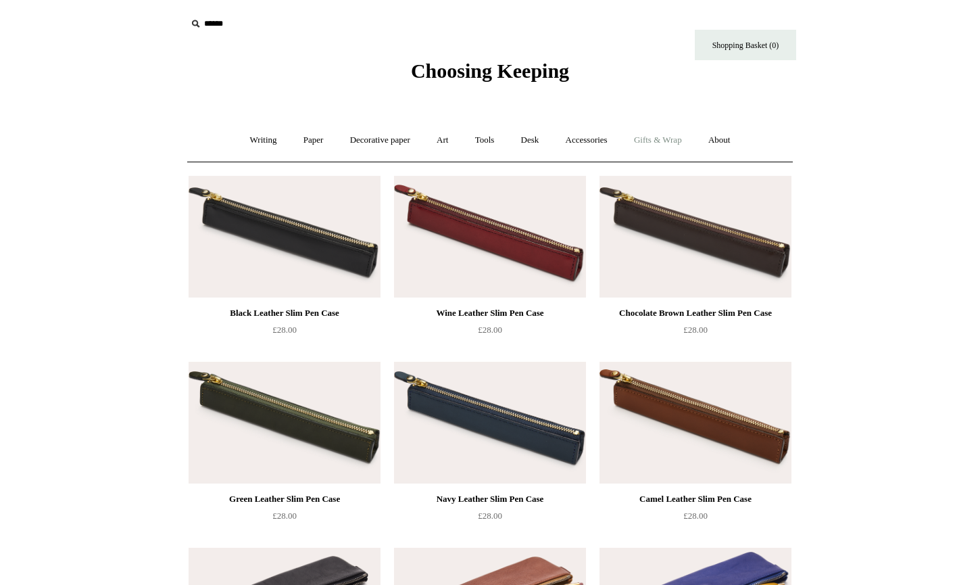
click at [688, 143] on link "Gifts & Wrap +" at bounding box center [658, 140] width 72 height 36
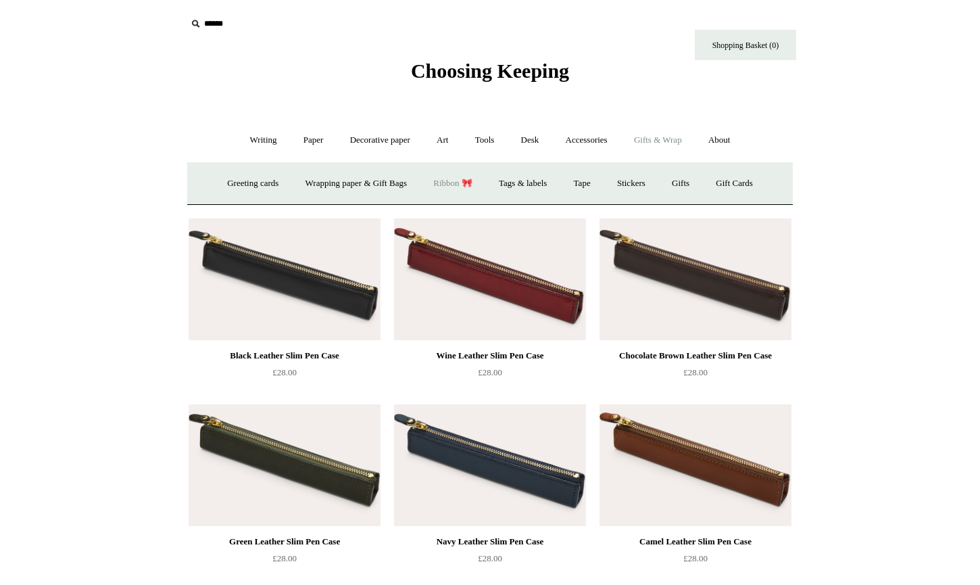
click at [470, 180] on link "Ribbon 🎀" at bounding box center [453, 184] width 64 height 36
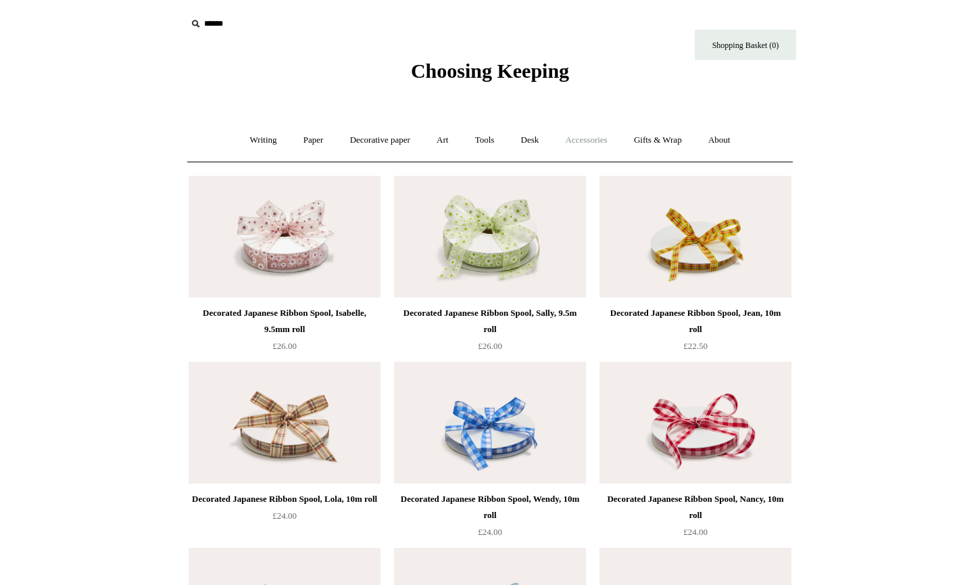
click at [596, 143] on link "Accessories +" at bounding box center [587, 140] width 66 height 36
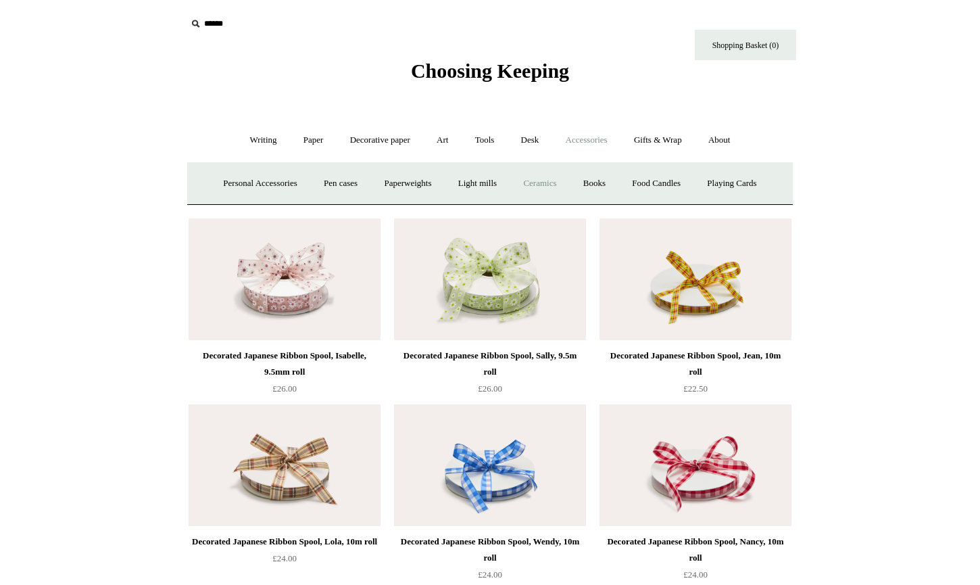
click at [551, 183] on link "Ceramics +" at bounding box center [539, 184] width 57 height 36
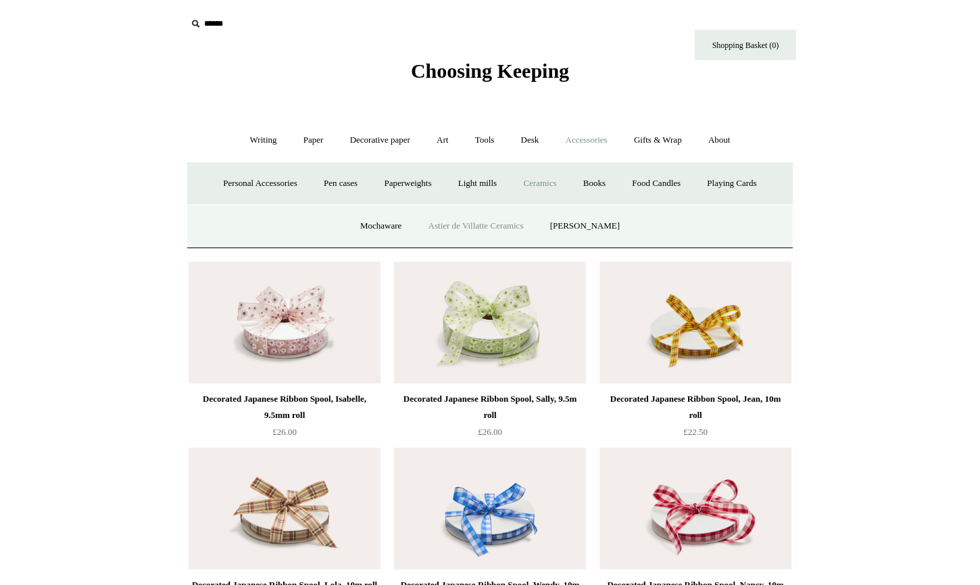
click at [524, 220] on link "Astier de Villatte Ceramics" at bounding box center [476, 226] width 120 height 36
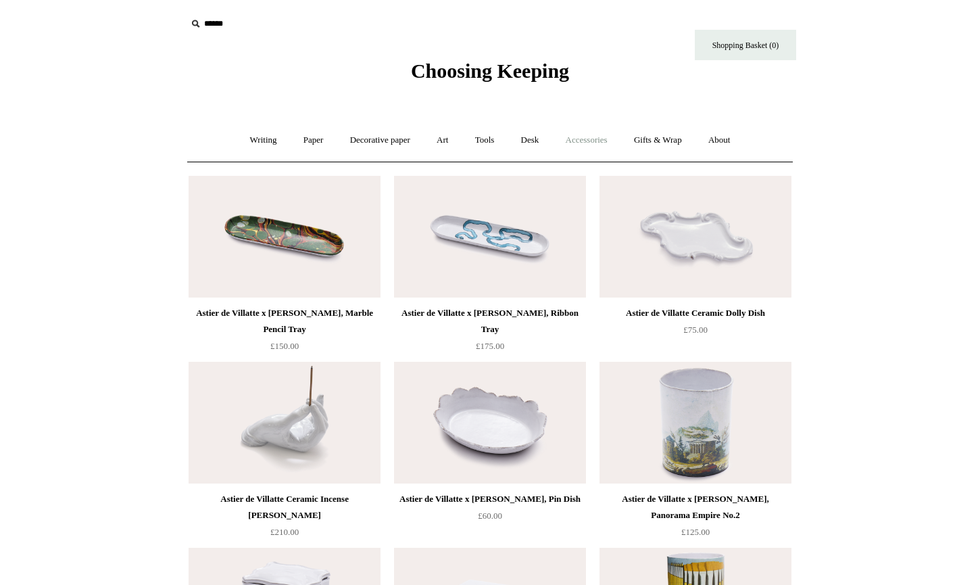
click at [604, 143] on link "Accessories +" at bounding box center [587, 140] width 66 height 36
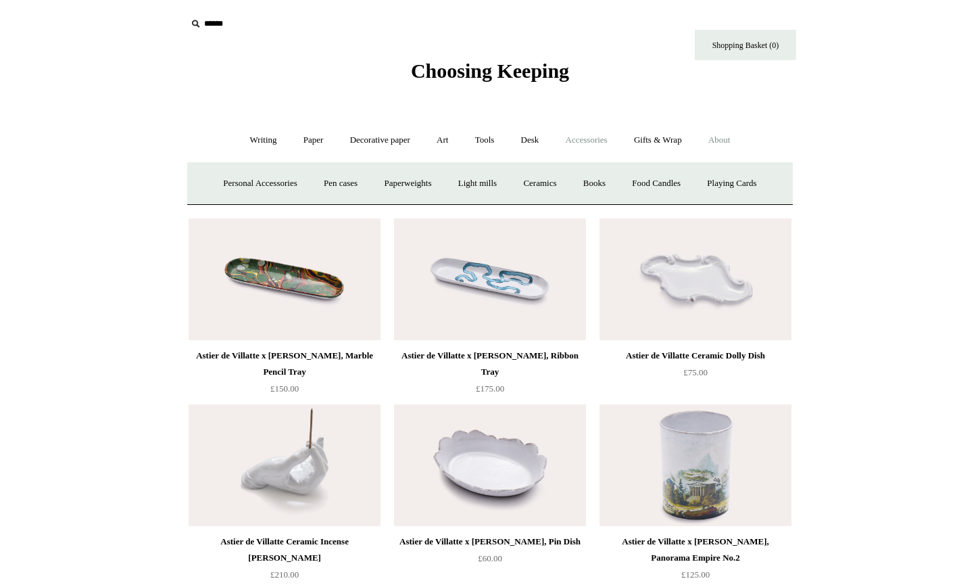
click at [707, 145] on link "About +" at bounding box center [719, 140] width 47 height 36
click at [598, 143] on link "Accessories +" at bounding box center [587, 140] width 66 height 36
click at [672, 144] on link "Gifts & Wrap +" at bounding box center [658, 140] width 72 height 36
click at [650, 185] on link "Stickers" at bounding box center [631, 184] width 53 height 36
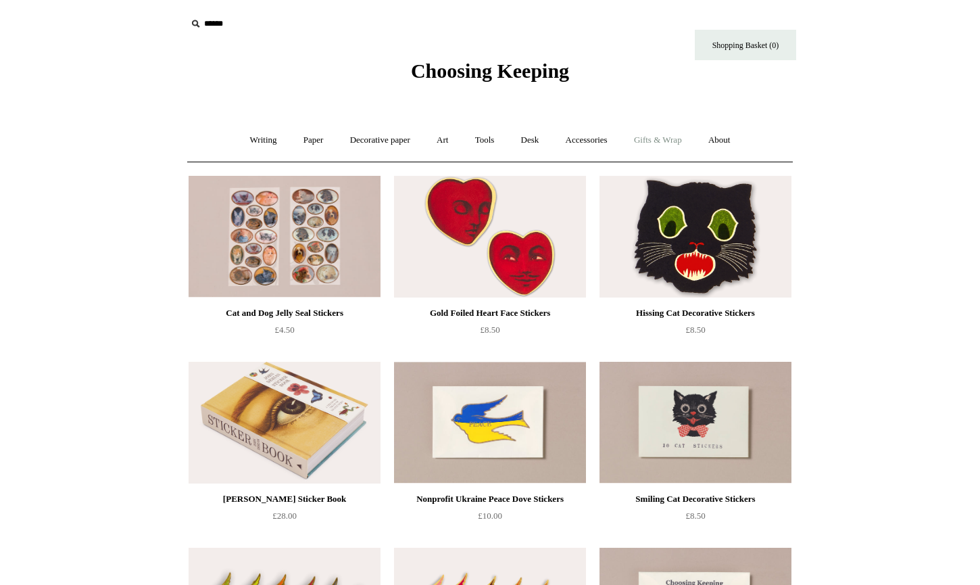
click at [661, 142] on link "Gifts & Wrap +" at bounding box center [658, 140] width 72 height 36
